Goal: Navigation & Orientation: Find specific page/section

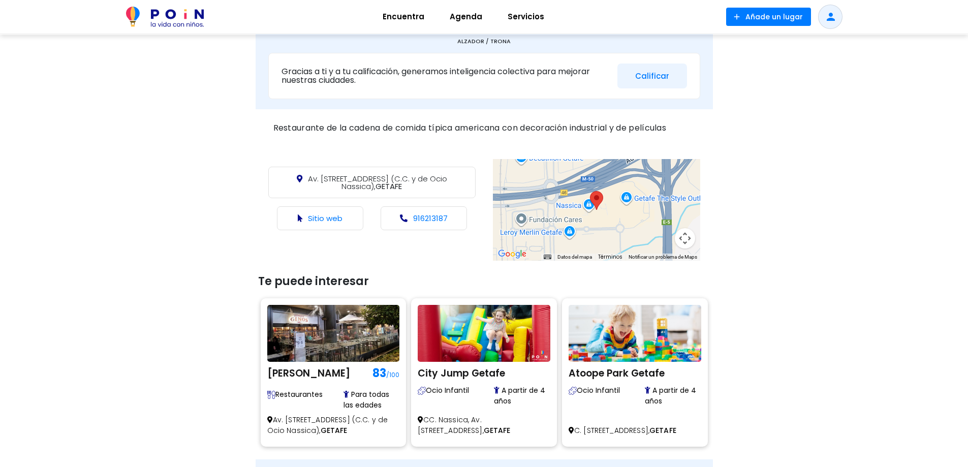
scroll to position [508, 0]
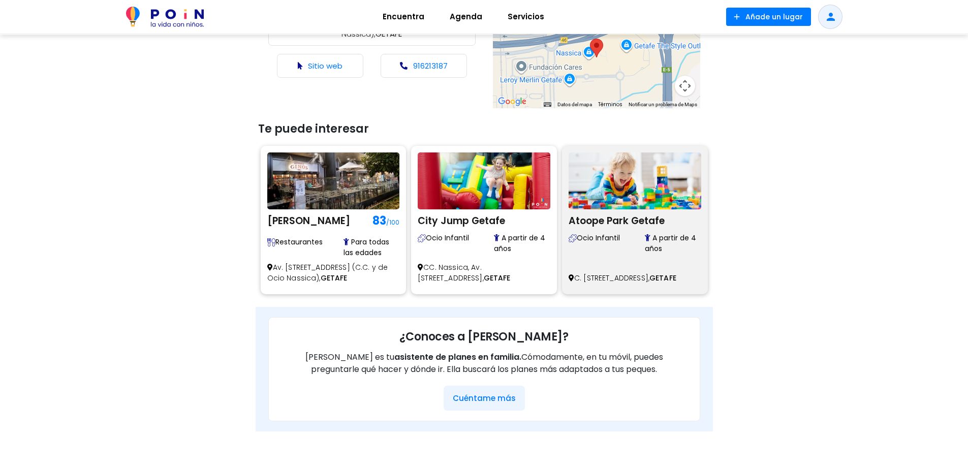
click at [614, 225] on h2 "Atoope Park Getafe" at bounding box center [634, 219] width 133 height 15
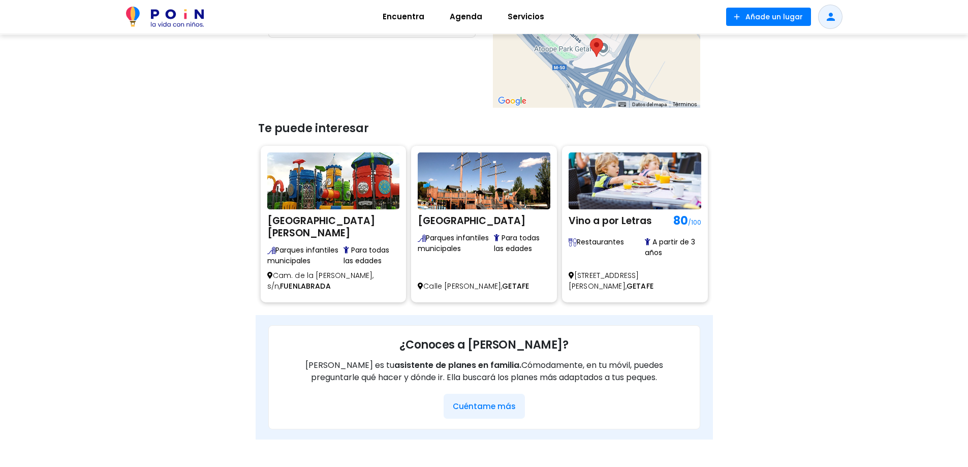
scroll to position [711, 0]
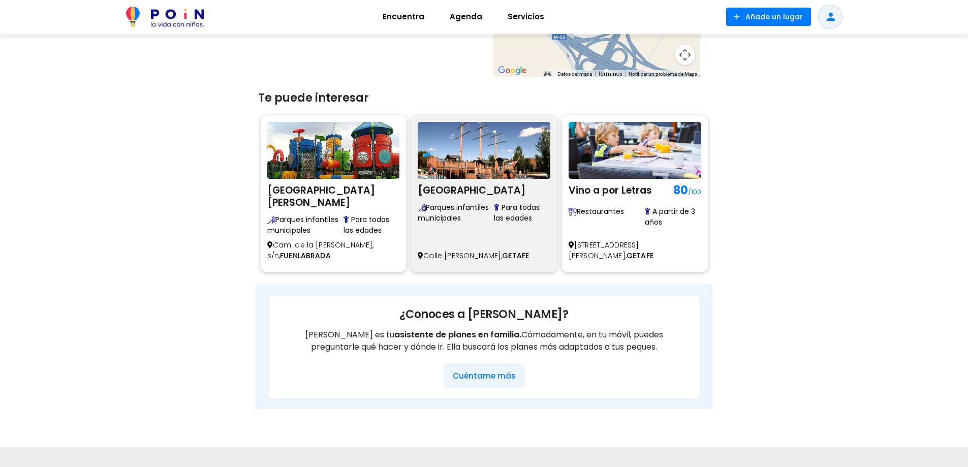
click at [519, 191] on h2 "[GEOGRAPHIC_DATA]" at bounding box center [484, 188] width 133 height 15
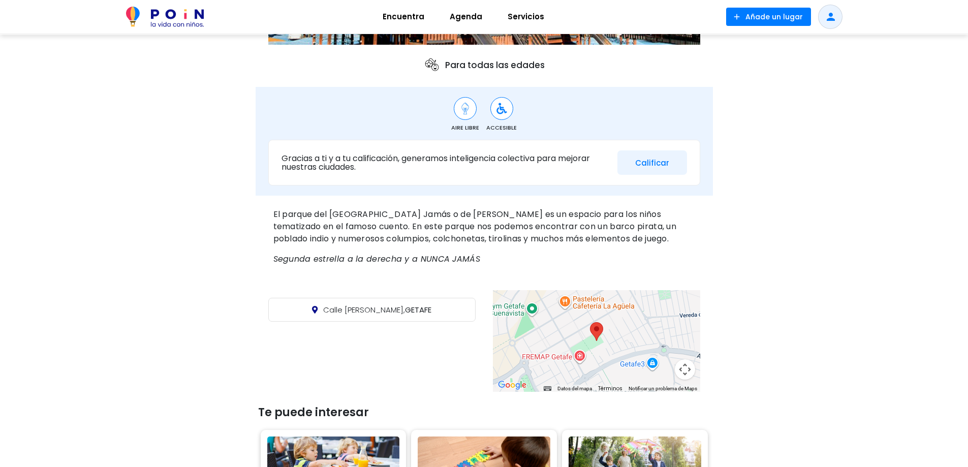
scroll to position [152, 0]
